Goal: Transaction & Acquisition: Purchase product/service

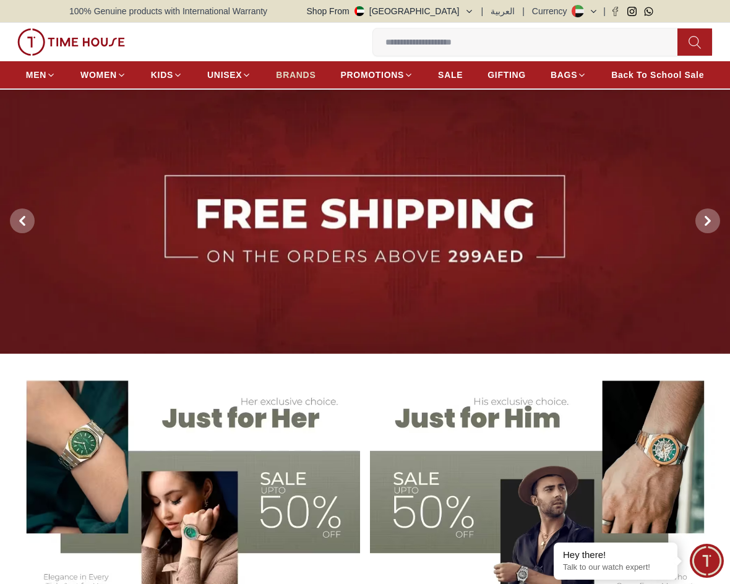
click at [299, 74] on span "BRANDS" at bounding box center [296, 75] width 40 height 12
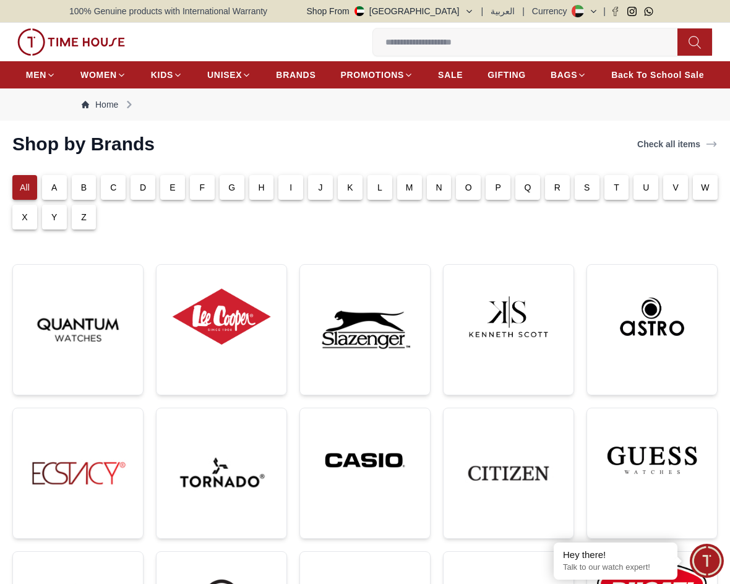
click at [465, 187] on p "O" at bounding box center [468, 187] width 7 height 12
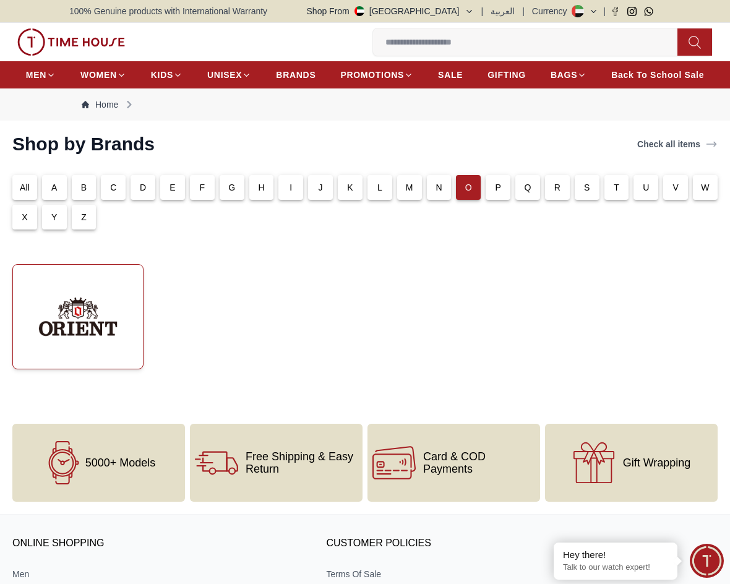
click at [106, 320] on img at bounding box center [78, 317] width 110 height 84
click at [409, 182] on p "M" at bounding box center [409, 187] width 7 height 12
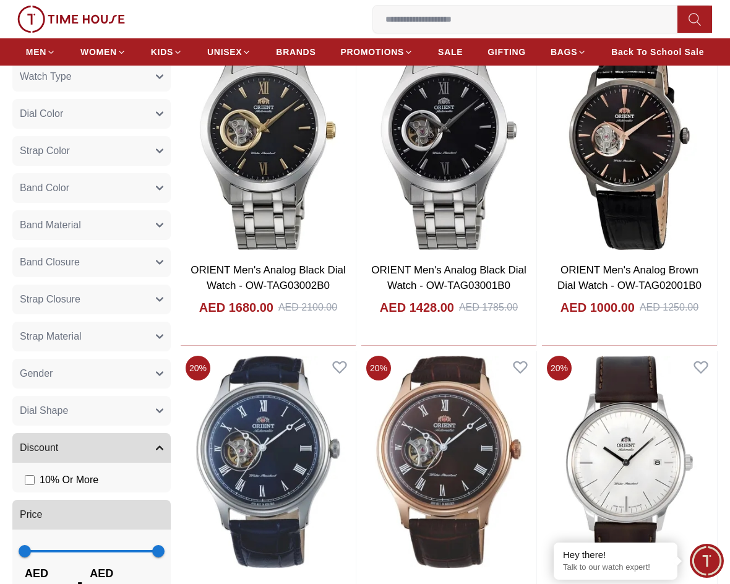
scroll to position [478, 0]
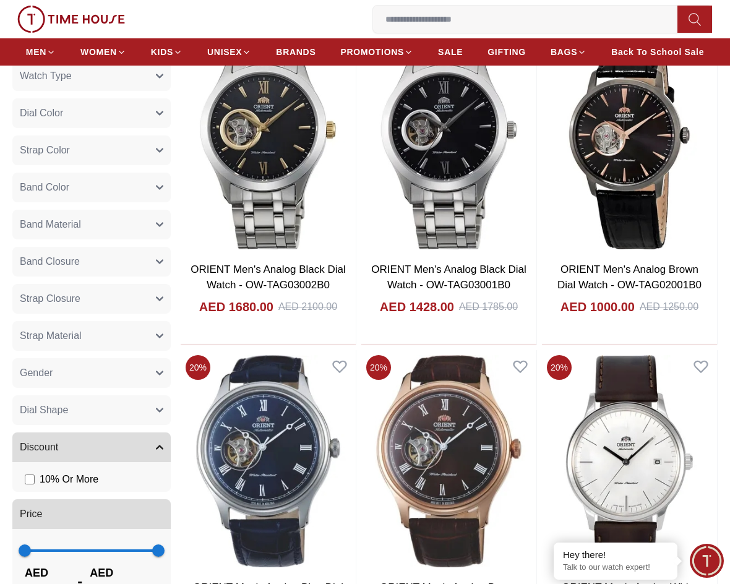
click at [159, 369] on button "Gender" at bounding box center [91, 373] width 158 height 30
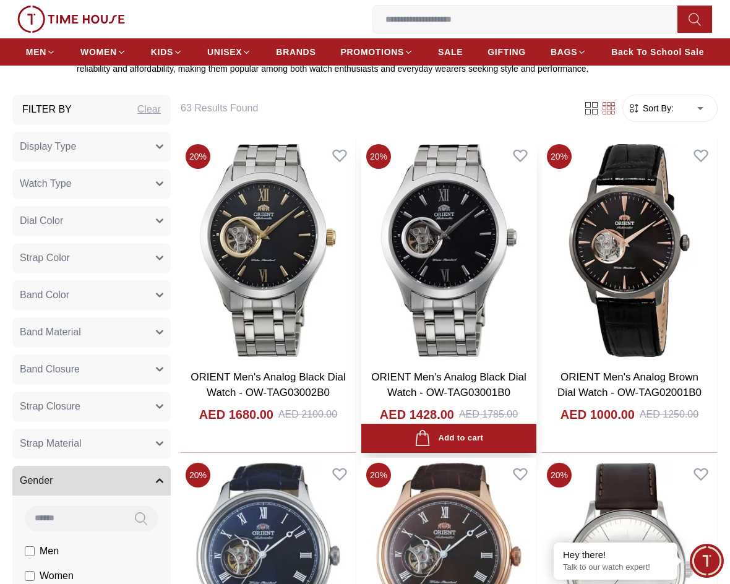
scroll to position [369, 0]
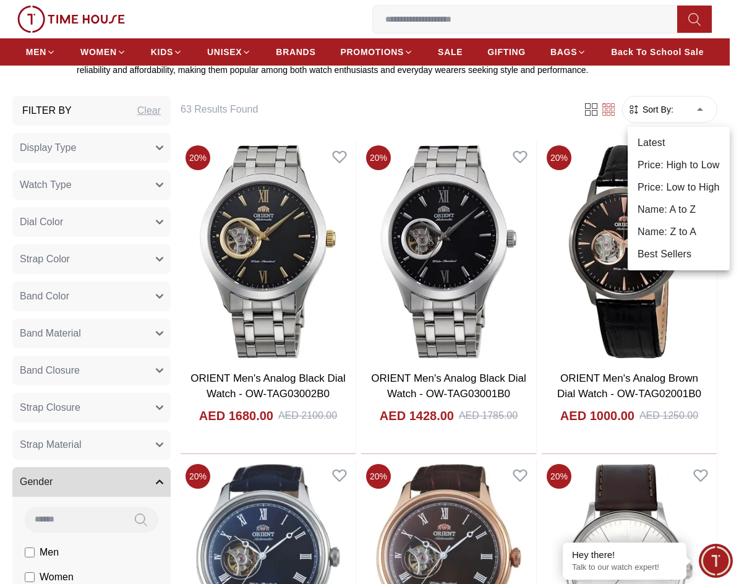
click at [683, 164] on li "Price: High to Low" at bounding box center [679, 165] width 102 height 22
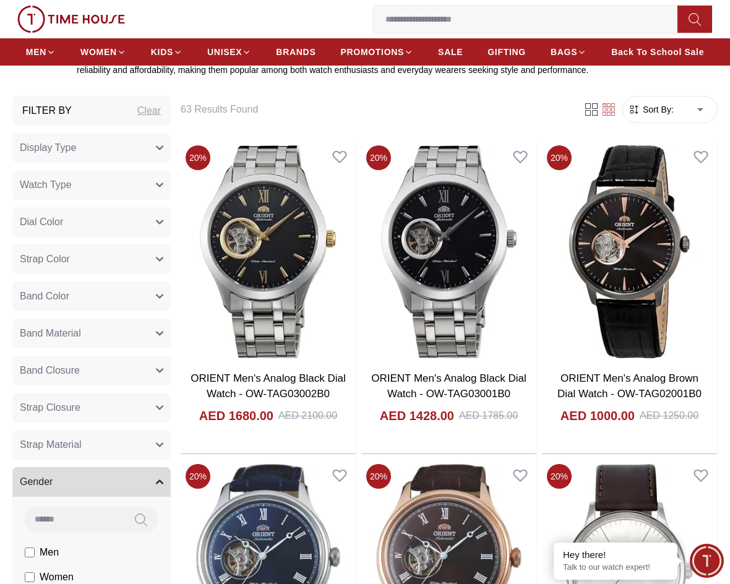
type input "*"
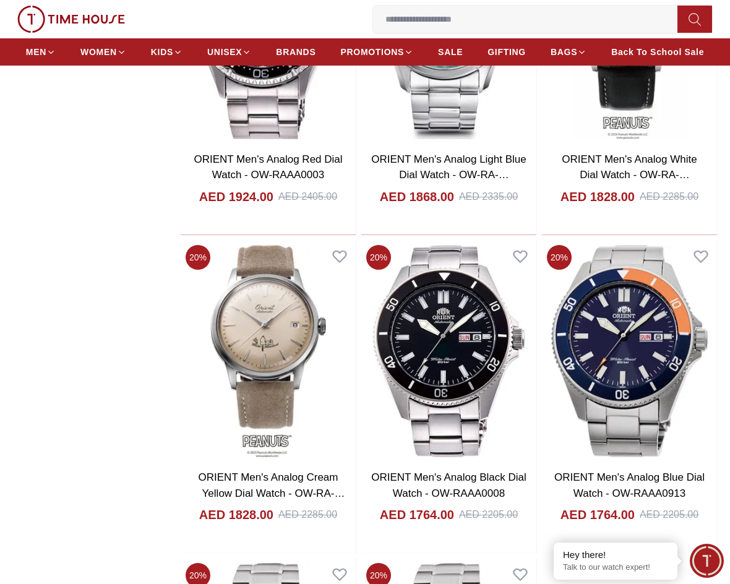
scroll to position [1862, 0]
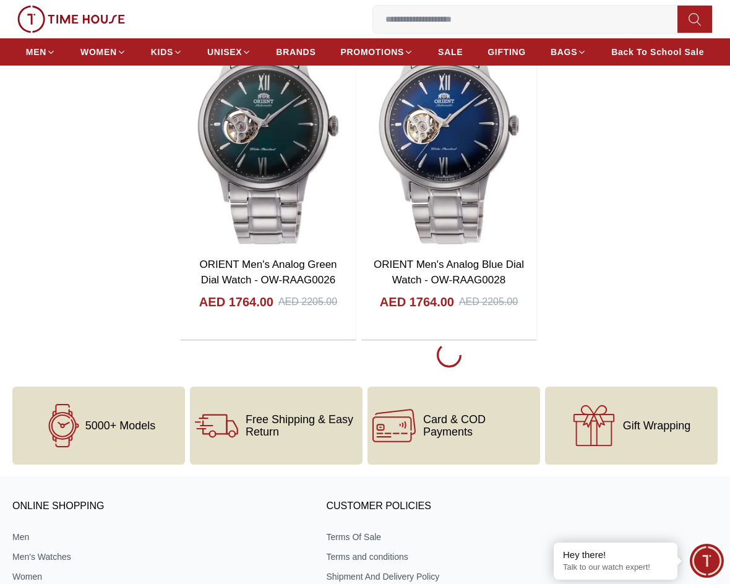
scroll to position [2393, 0]
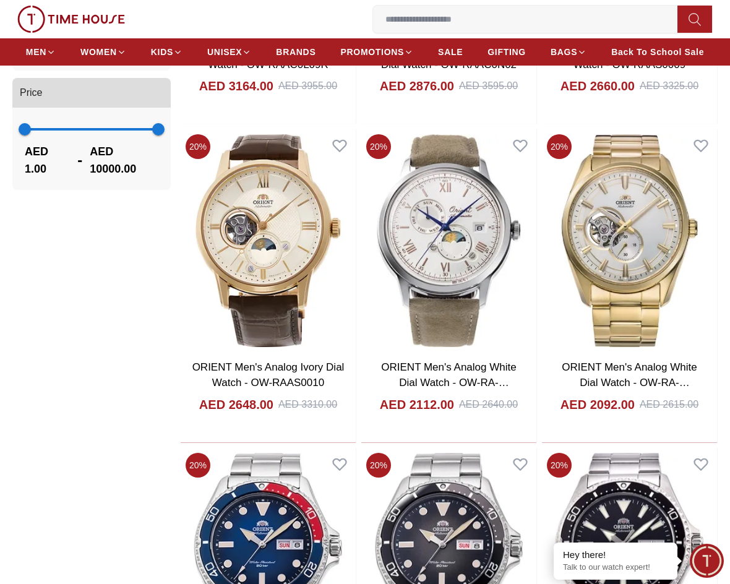
scroll to position [1016, 0]
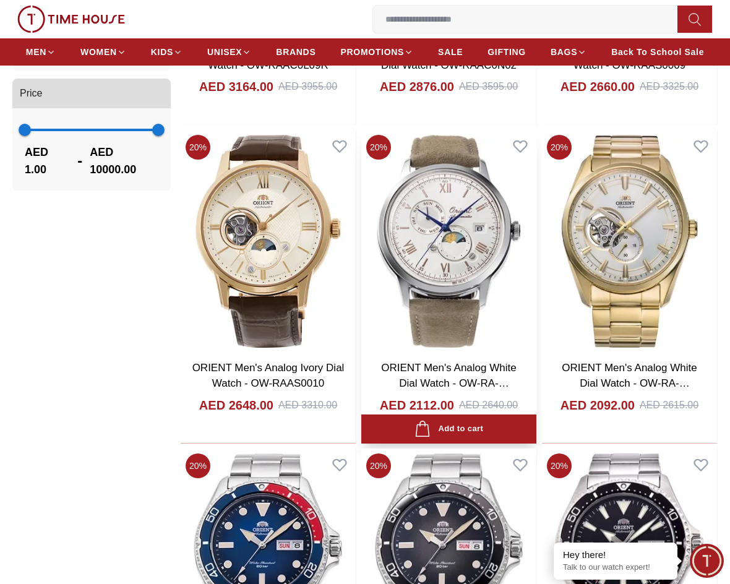
drag, startPoint x: 448, startPoint y: 375, endPoint x: 423, endPoint y: 369, distance: 26.0
click at [423, 369] on link "ORIENT Men's Analog White Dial Watch - OW-RA-AK0808S30B" at bounding box center [448, 383] width 135 height 43
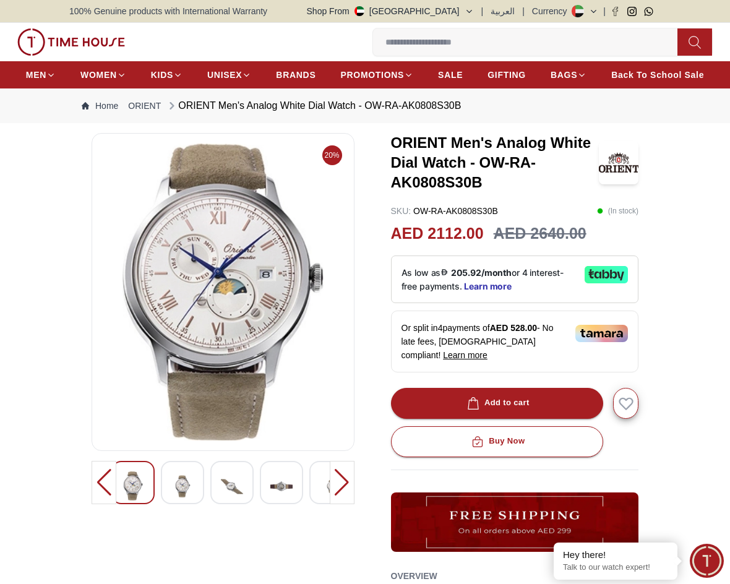
click at [346, 486] on div at bounding box center [342, 482] width 25 height 43
click at [307, 484] on img at bounding box center [313, 486] width 22 height 30
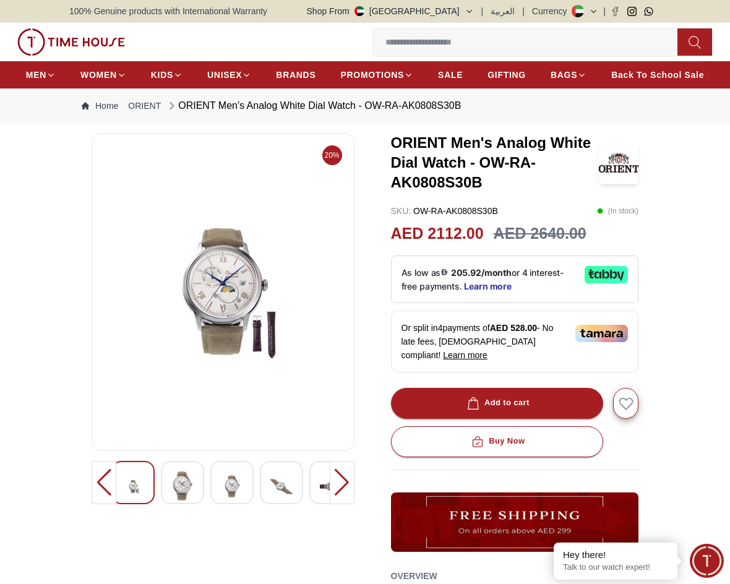
click at [282, 481] on img at bounding box center [281, 486] width 22 height 30
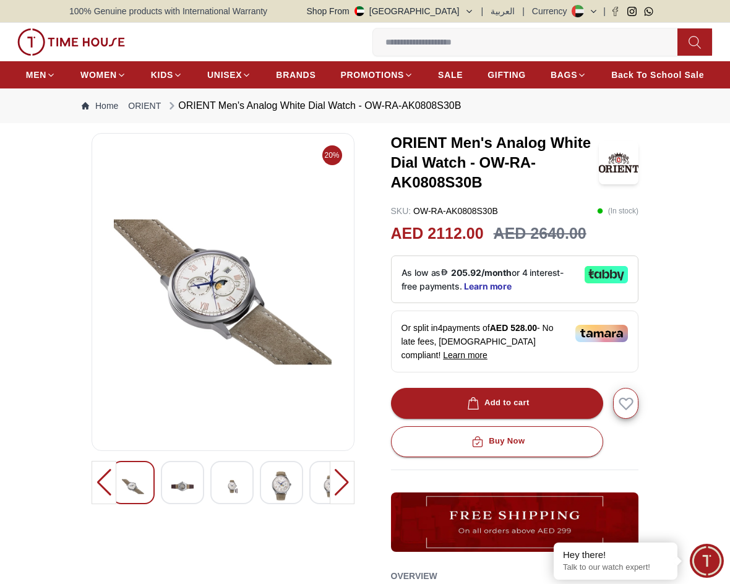
click at [243, 483] on div at bounding box center [231, 482] width 43 height 43
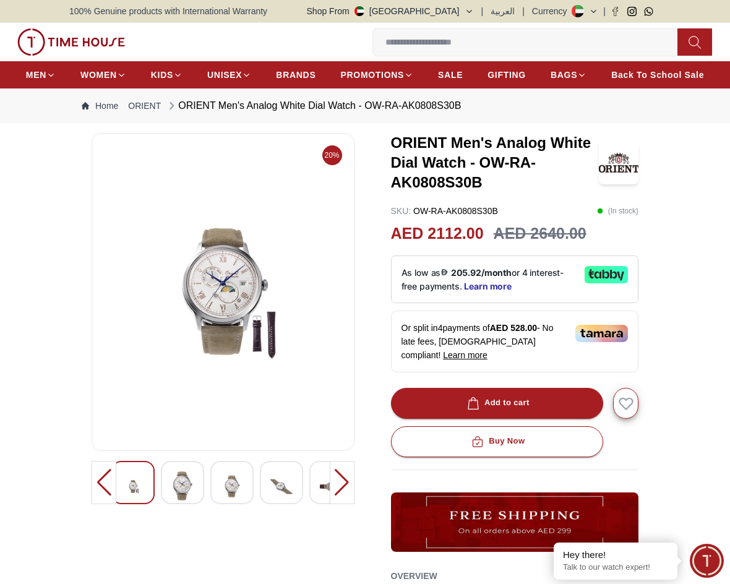
click at [257, 327] on img at bounding box center [223, 291] width 242 height 297
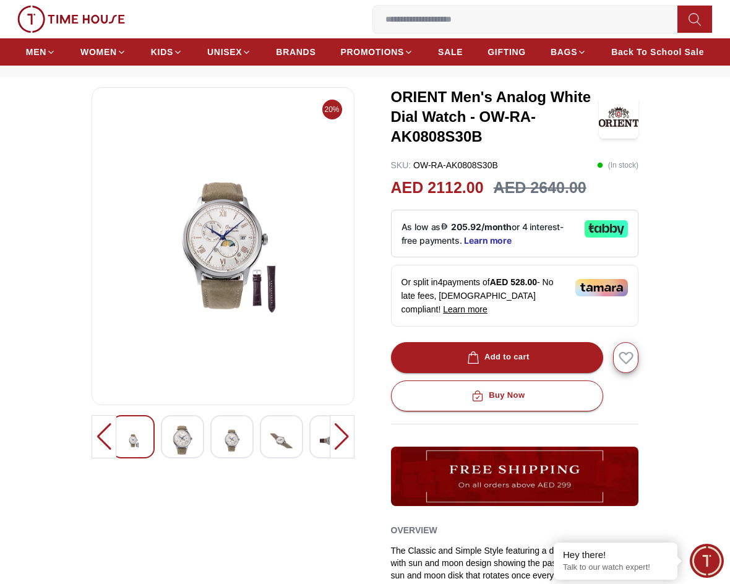
scroll to position [45, 0]
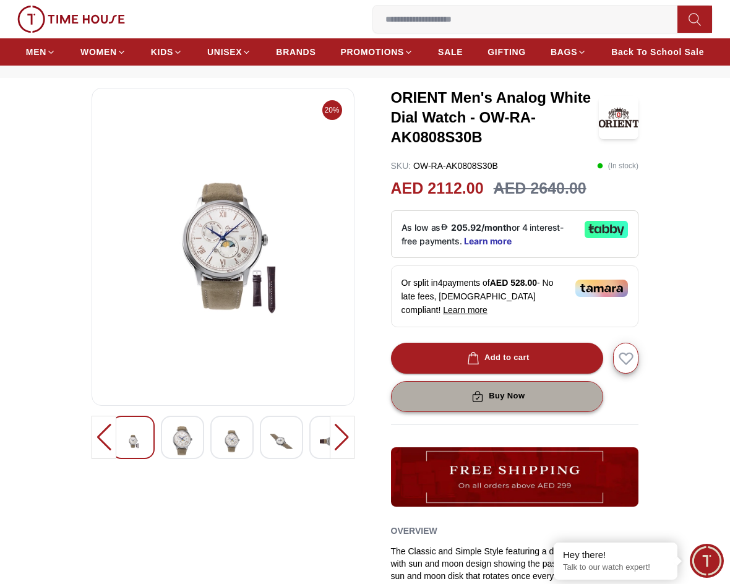
click at [514, 396] on div "Buy Now" at bounding box center [497, 396] width 56 height 14
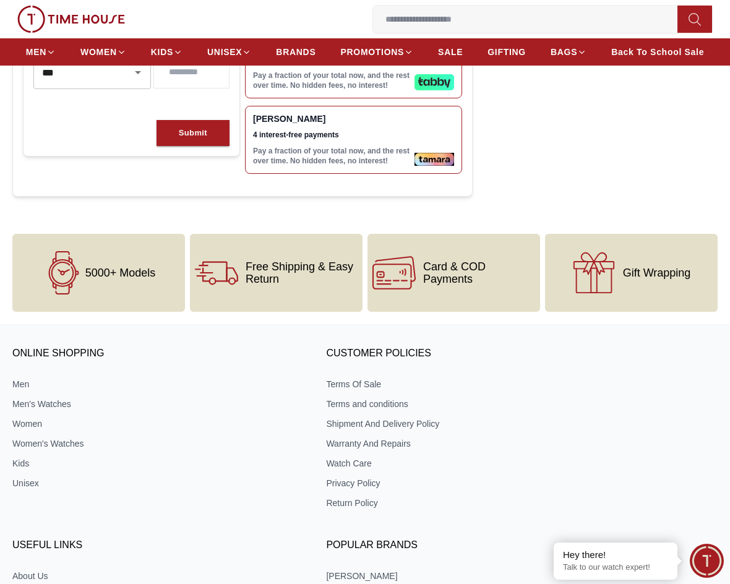
scroll to position [341, 0]
